Goal: Check status

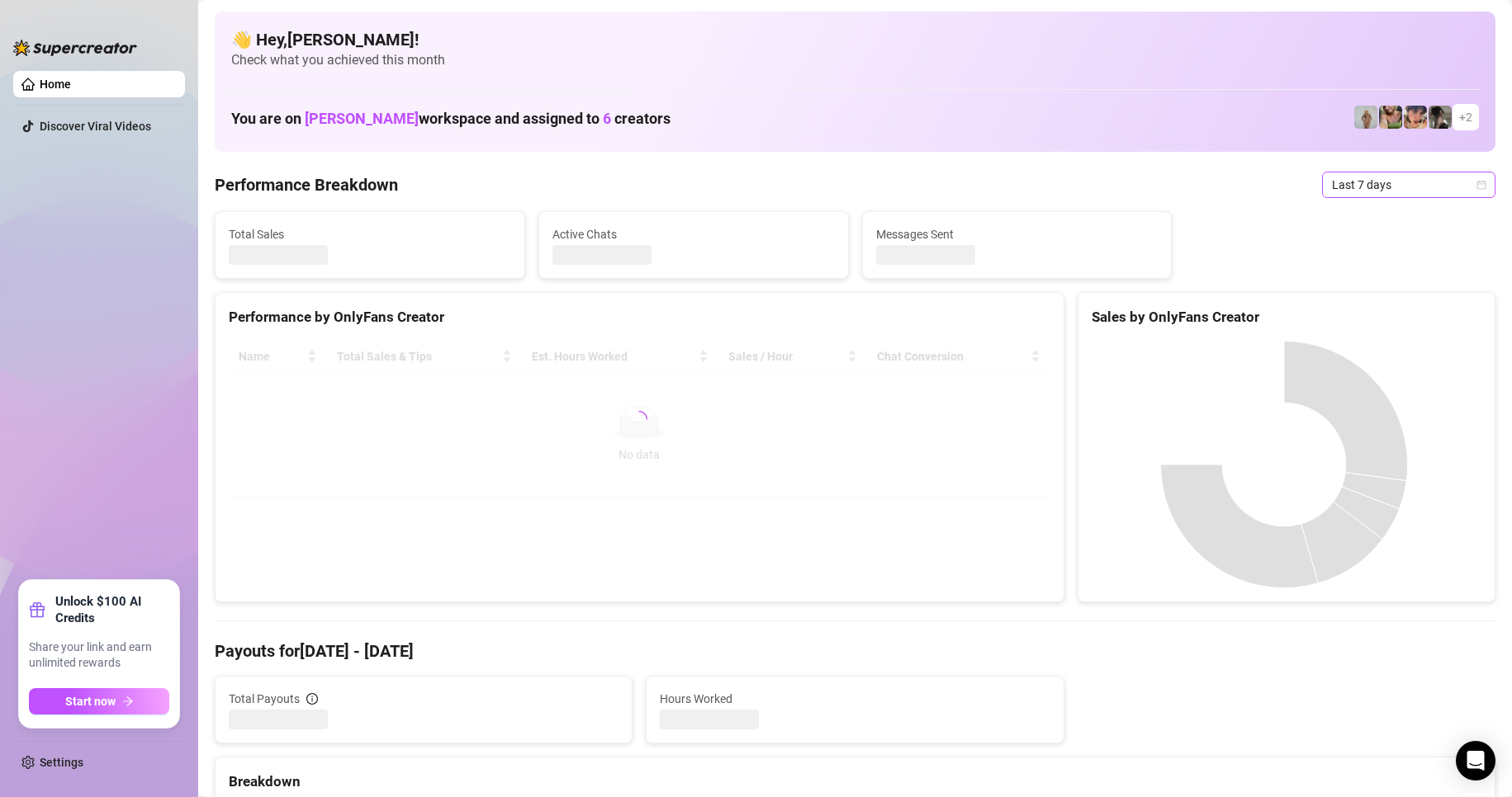
click at [1332, 185] on span "Last 7 days" at bounding box center [1409, 184] width 153 height 25
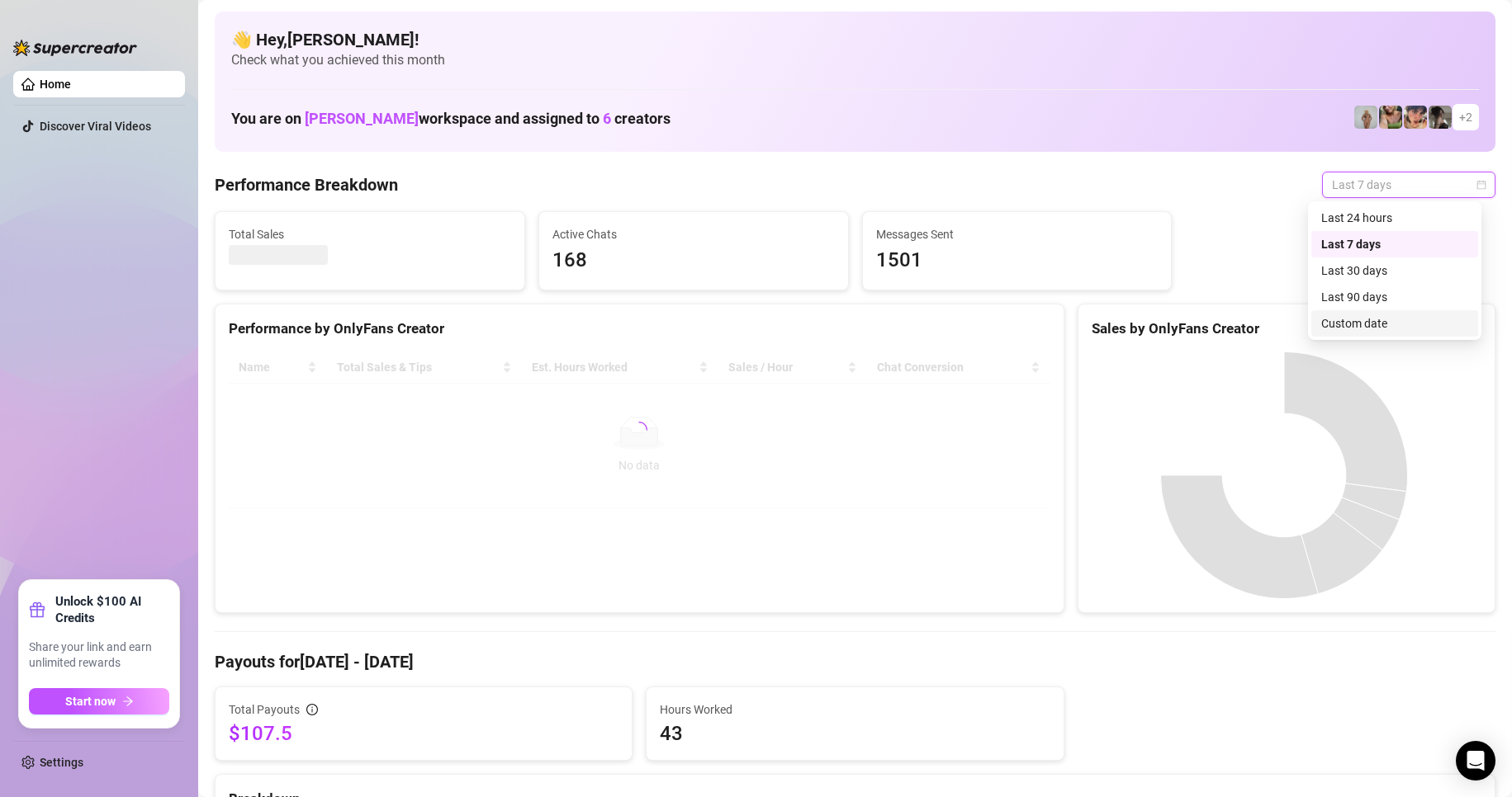
click at [1365, 331] on div "Custom date" at bounding box center [1395, 323] width 147 height 18
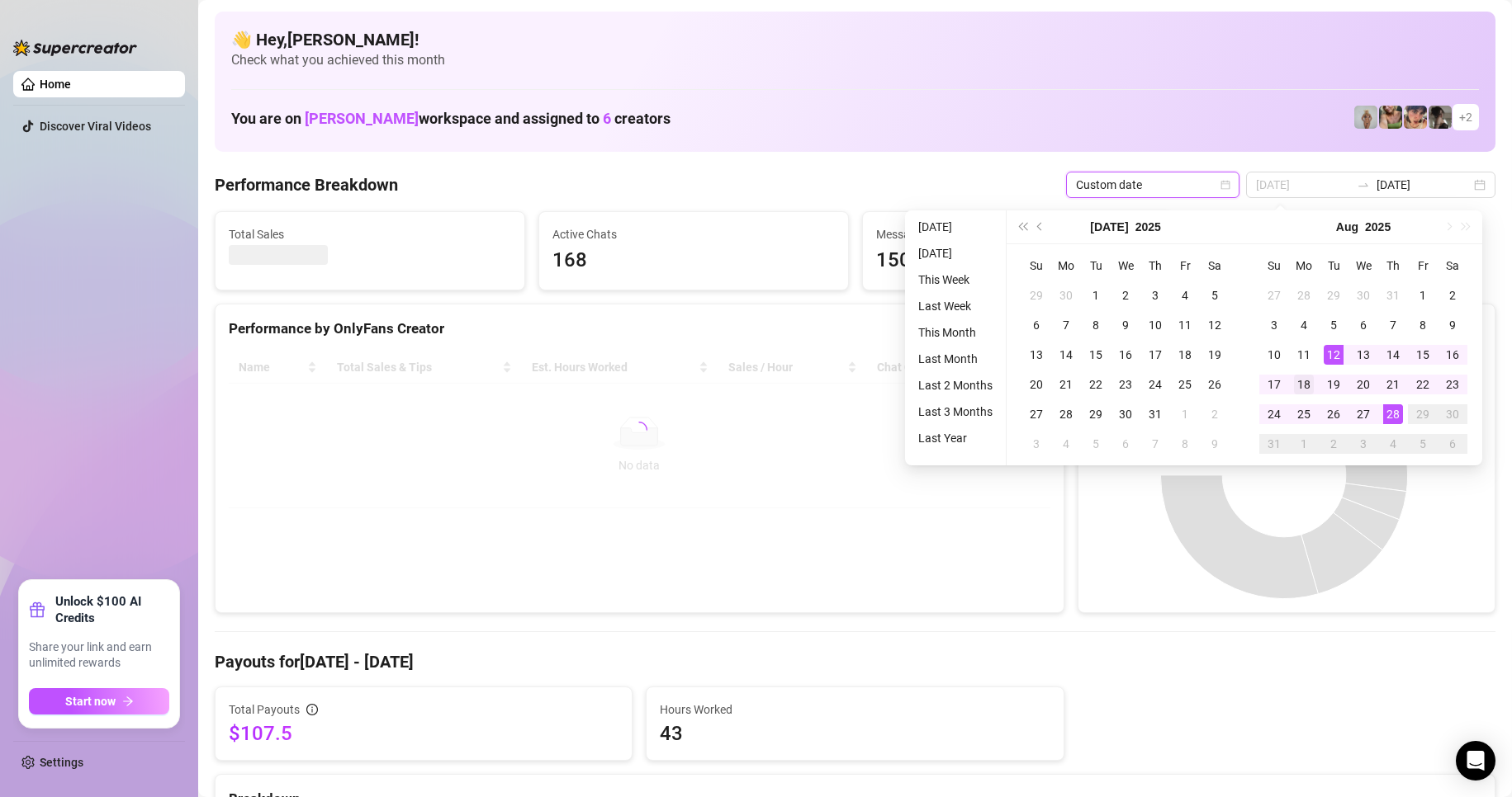
type input "[DATE]"
click at [1302, 380] on div "18" at bounding box center [1303, 384] width 20 height 20
type input "[DATE]"
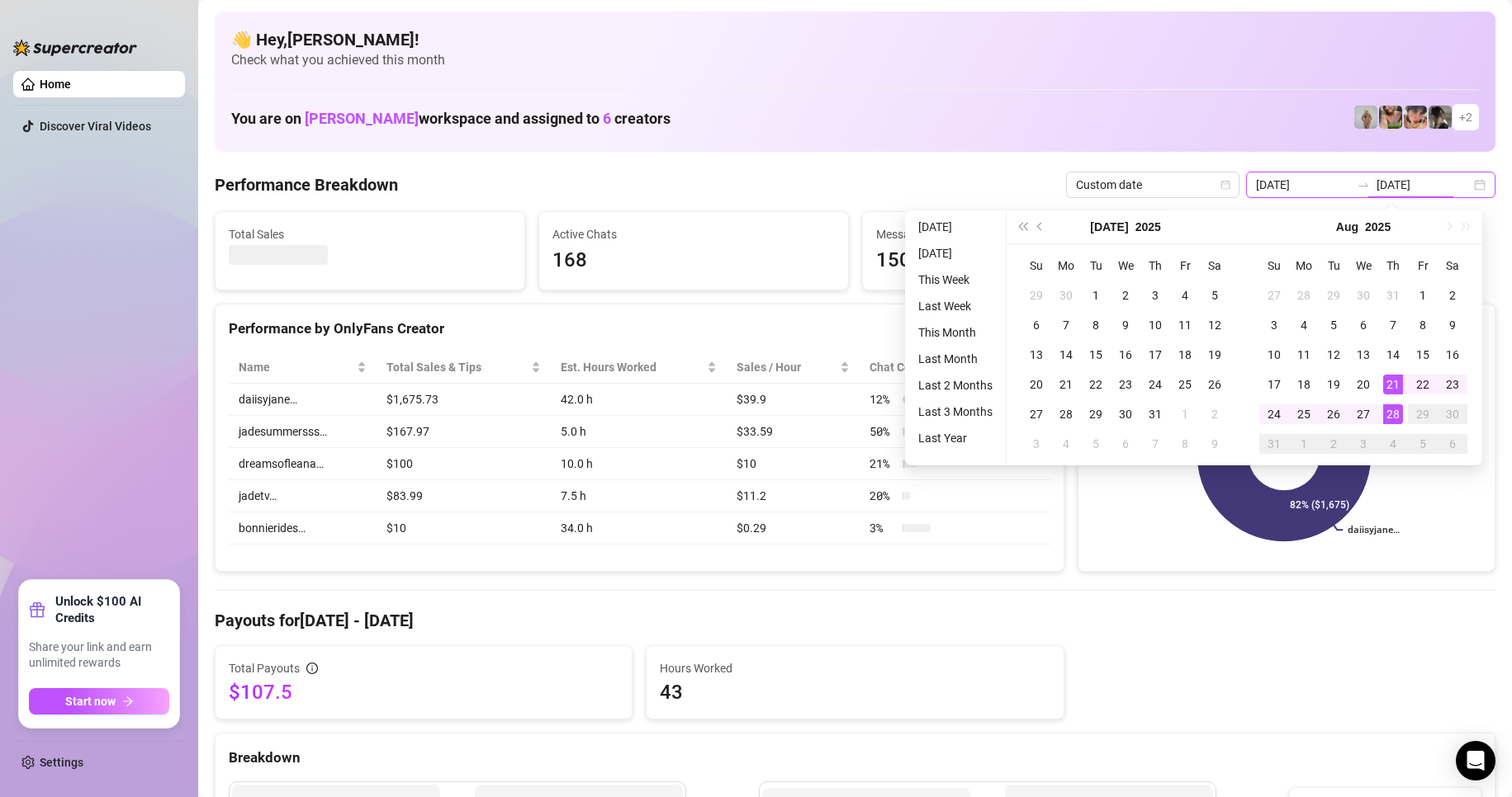
type input "[DATE]"
click at [1397, 416] on div "28" at bounding box center [1393, 414] width 20 height 20
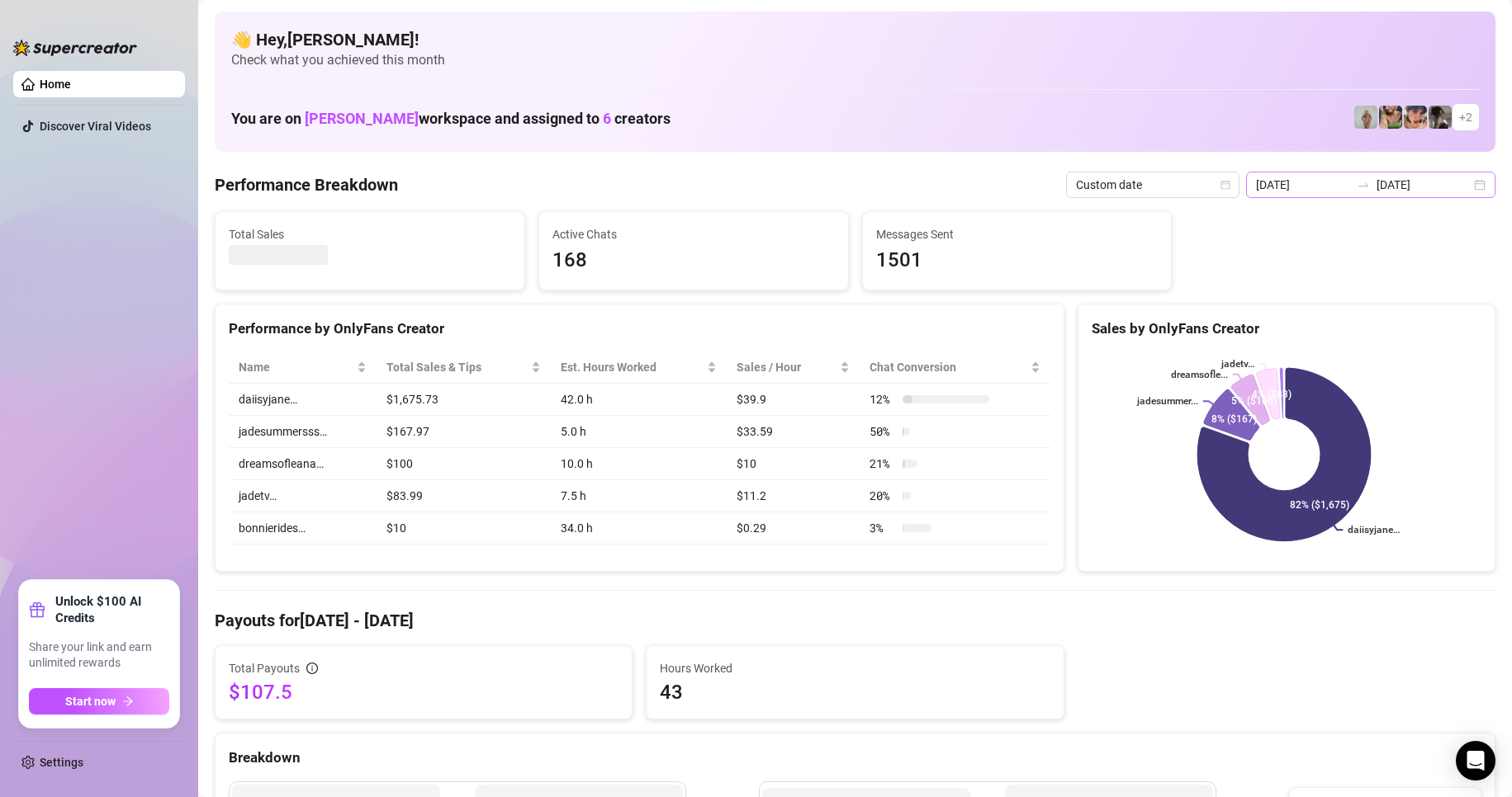
click at [1365, 186] on icon "swap-right" at bounding box center [1363, 184] width 13 height 13
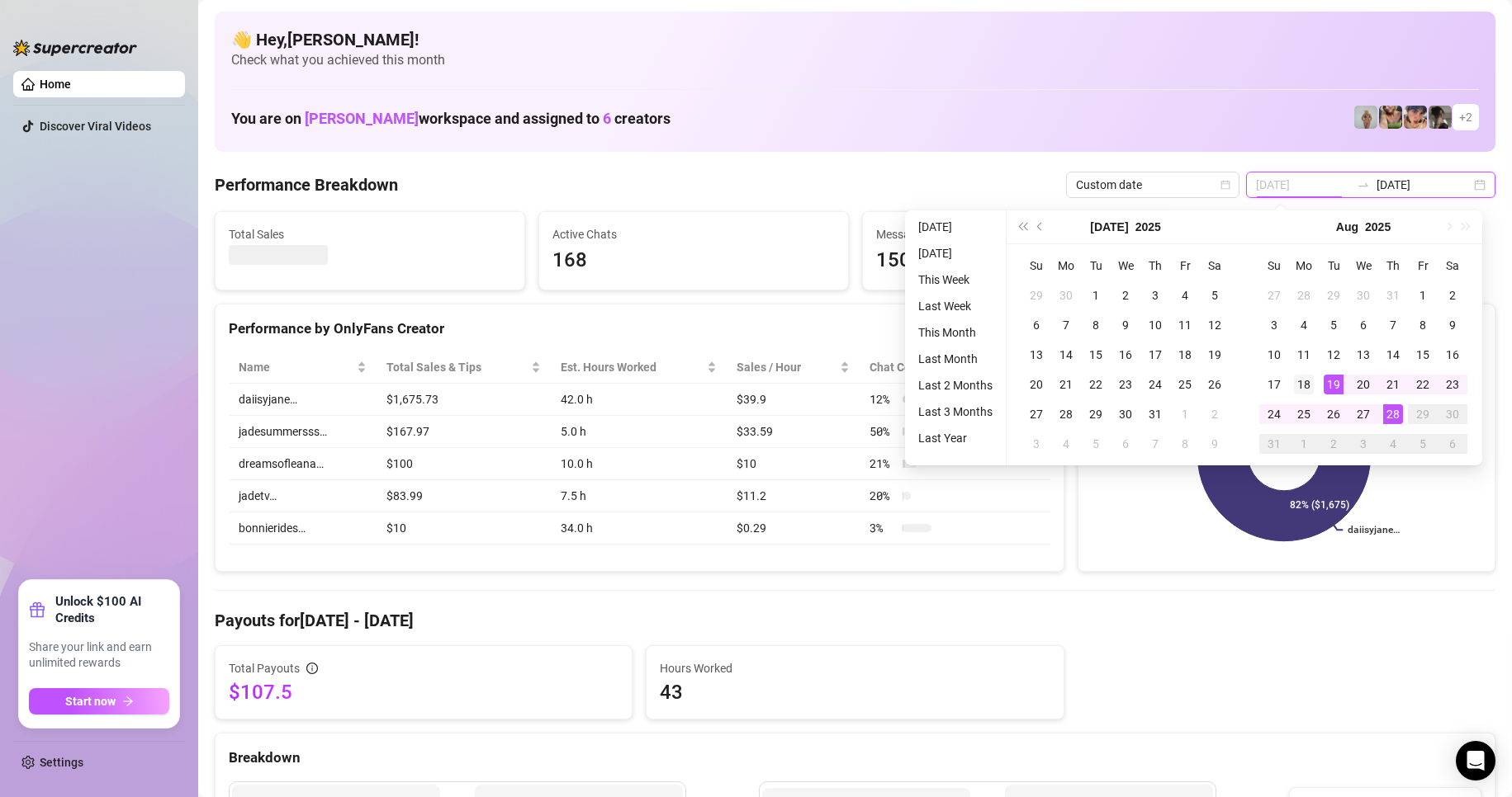
type input "[DATE]"
click at [1309, 385] on div "18" at bounding box center [1303, 384] width 20 height 20
type input "[DATE]"
click at [1392, 420] on div "28" at bounding box center [1393, 414] width 20 height 20
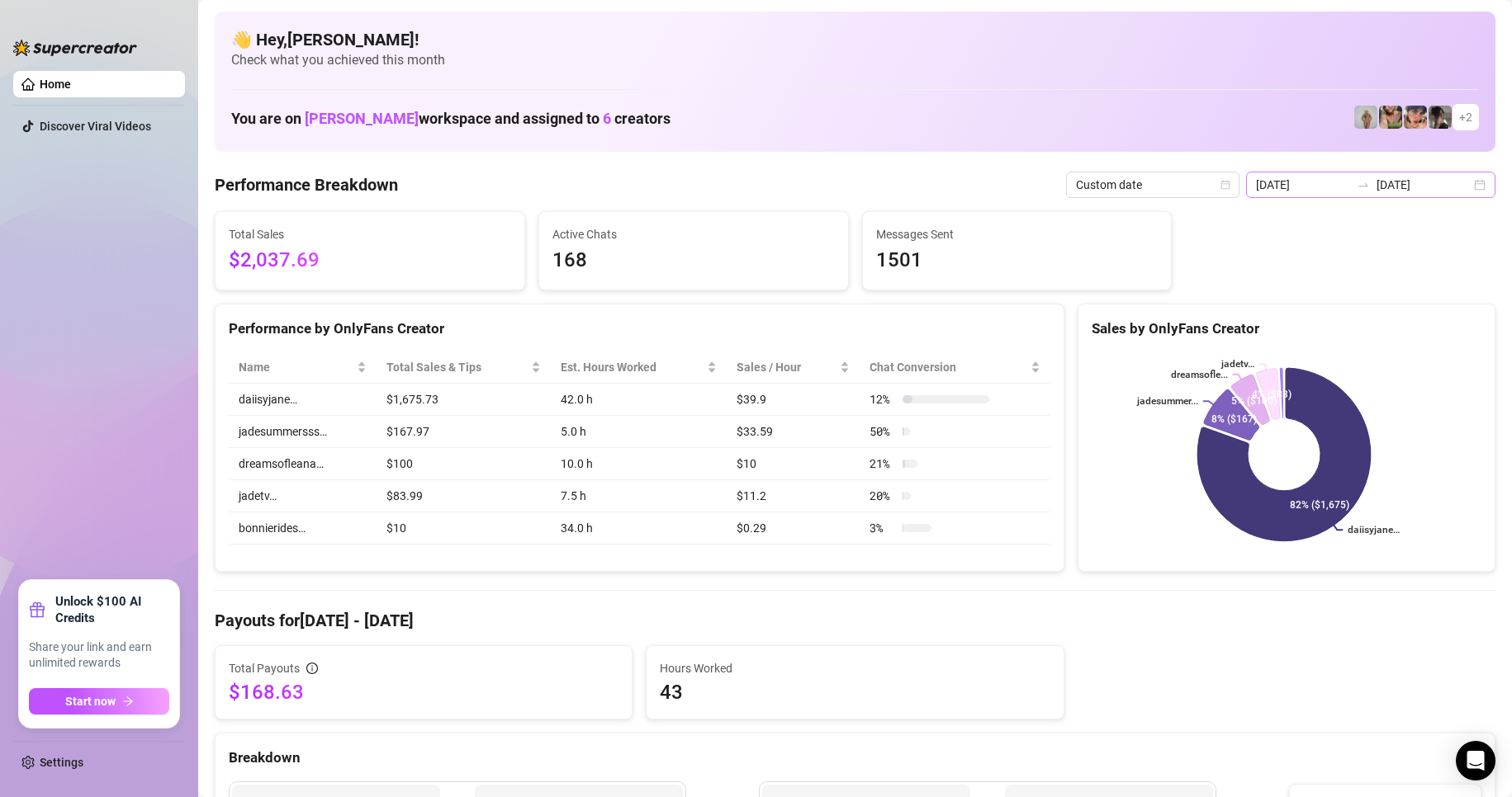
click at [1357, 183] on icon "swap-right" at bounding box center [1363, 184] width 13 height 13
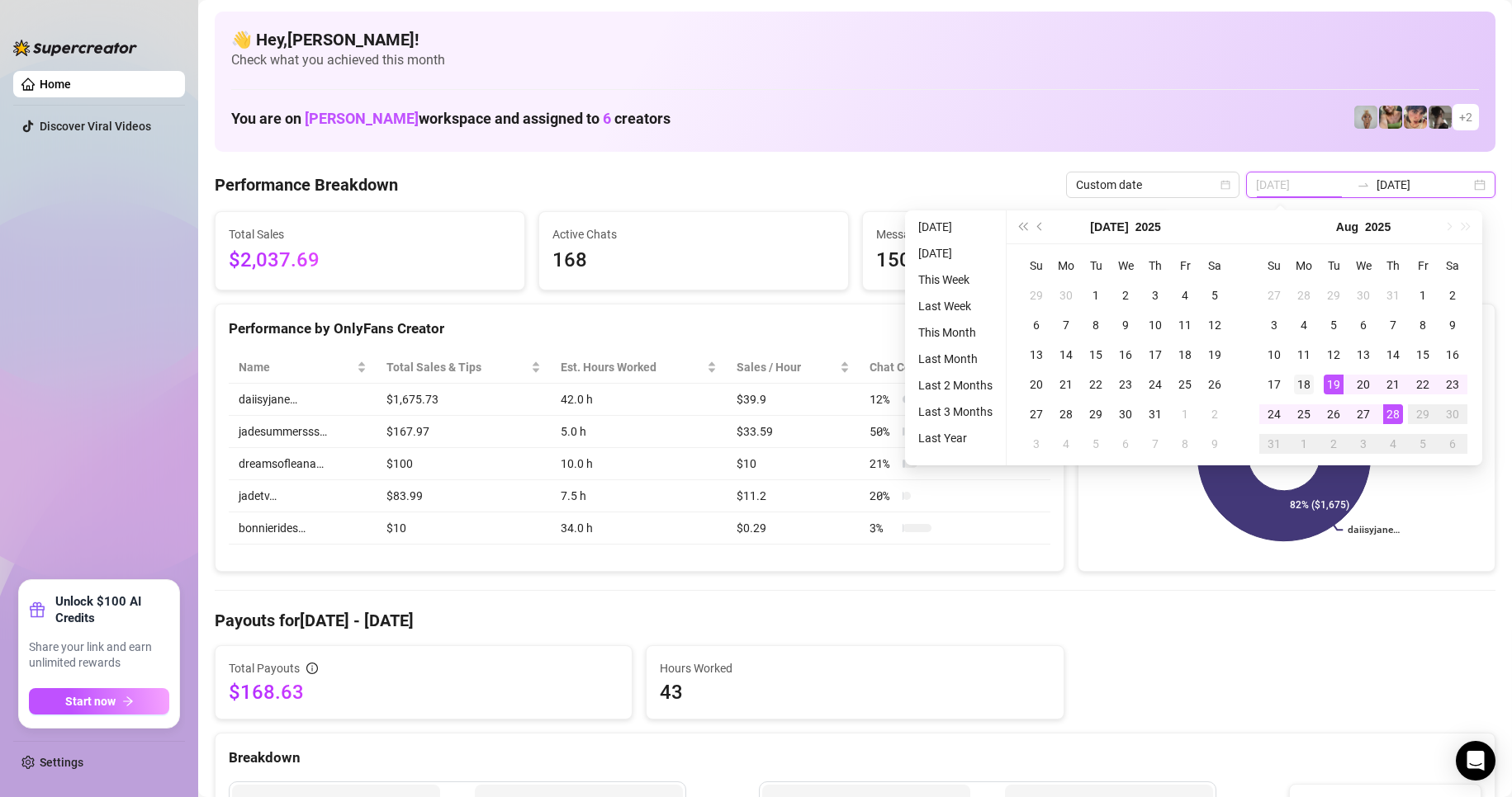
type input "[DATE]"
click at [1312, 389] on div "18" at bounding box center [1303, 384] width 20 height 20
type input "[DATE]"
click at [1389, 417] on div "28" at bounding box center [1393, 414] width 20 height 20
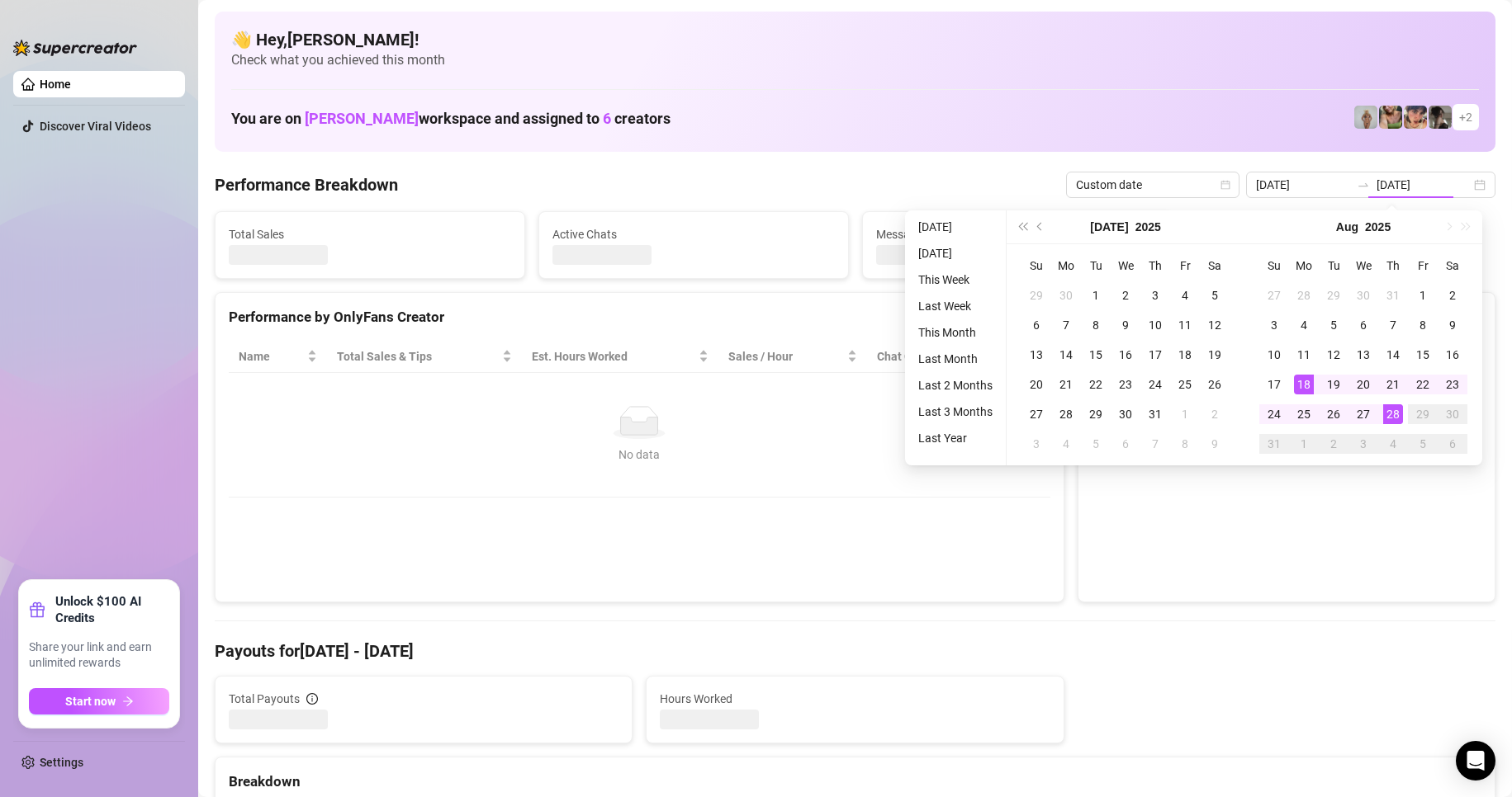
type input "[DATE]"
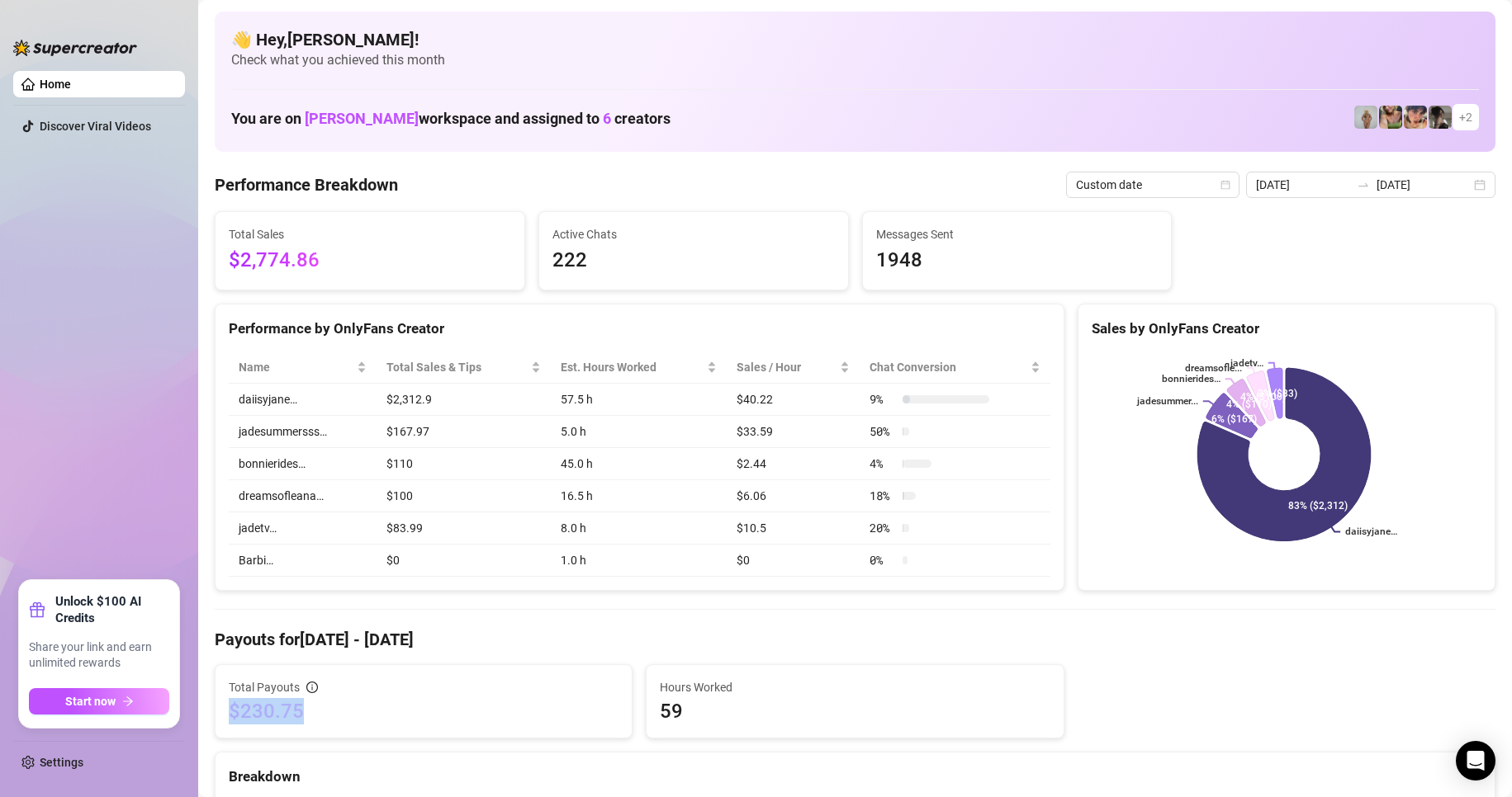
drag, startPoint x: 333, startPoint y: 715, endPoint x: 227, endPoint y: 723, distance: 106.3
click at [227, 723] on div "Total Payouts $230.75" at bounding box center [423, 701] width 416 height 72
